Goal: Transaction & Acquisition: Purchase product/service

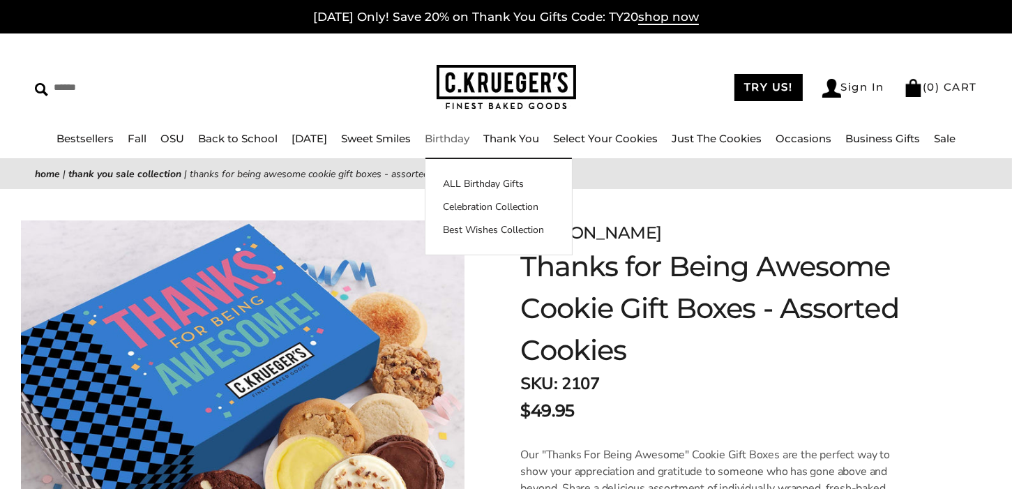
click at [454, 143] on link "Birthday" at bounding box center [447, 138] width 45 height 13
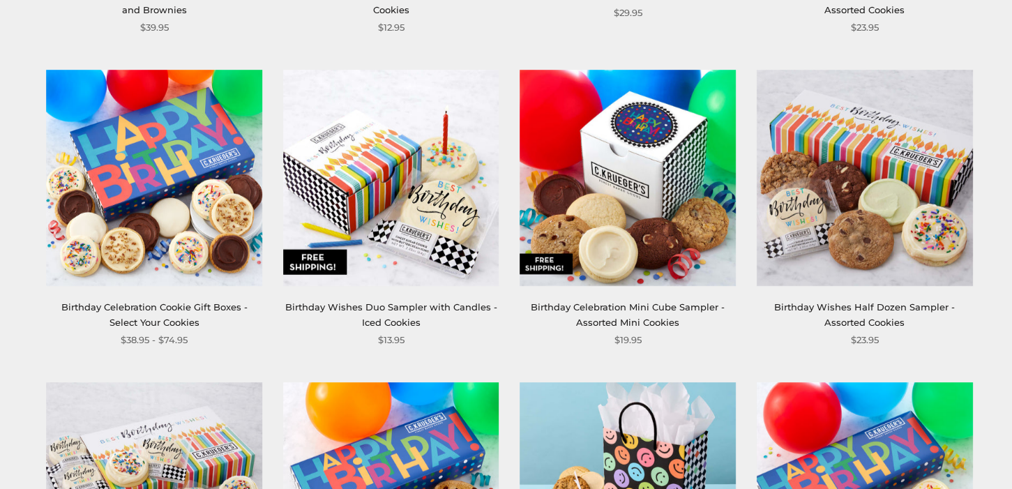
scroll to position [698, 0]
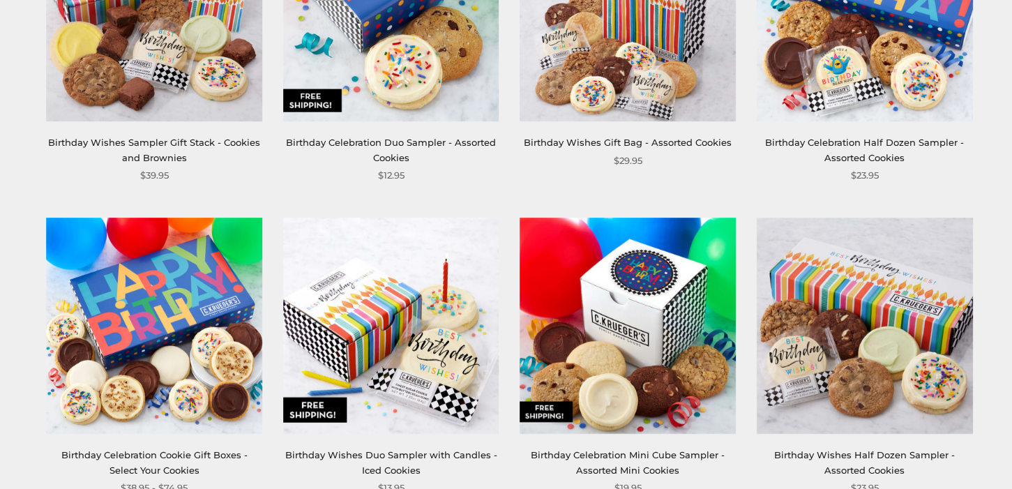
click at [441, 353] on img at bounding box center [391, 326] width 216 height 216
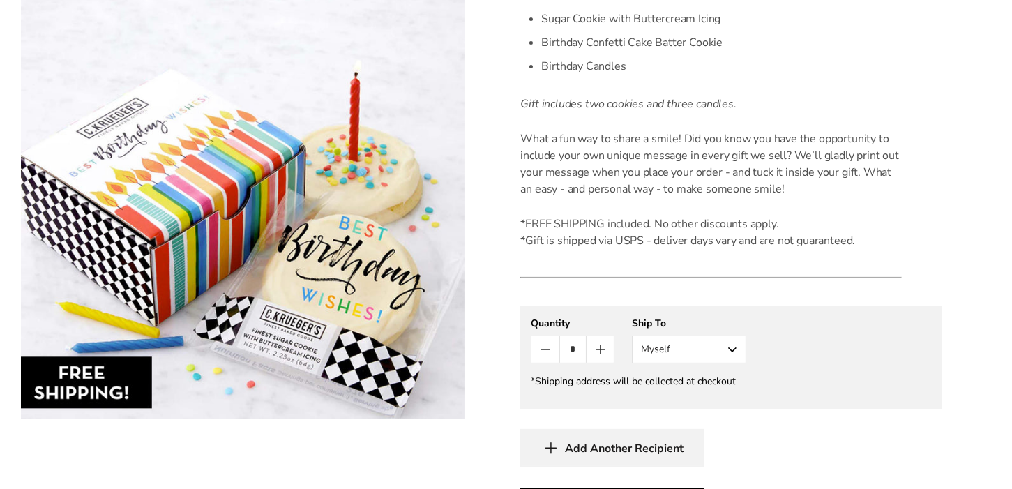
scroll to position [419, 0]
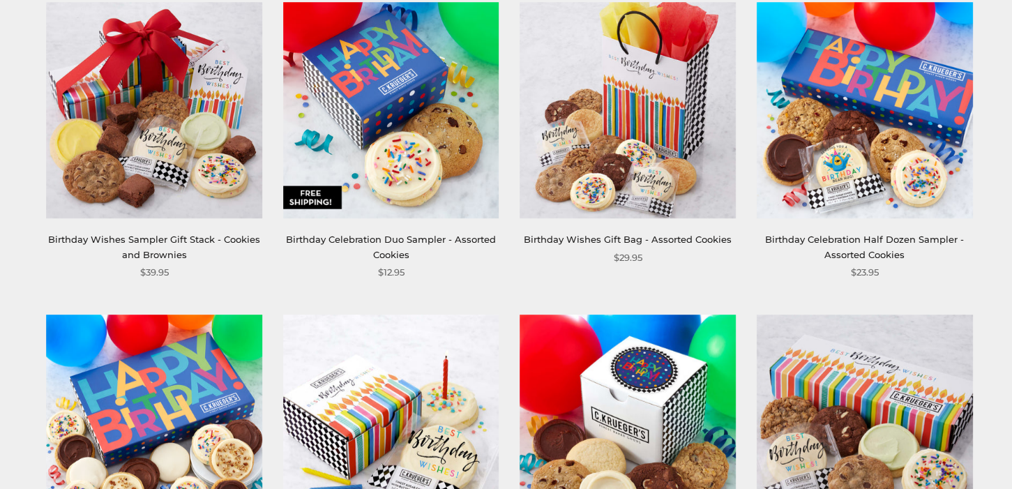
scroll to position [698, 0]
